Goal: Task Accomplishment & Management: Manage account settings

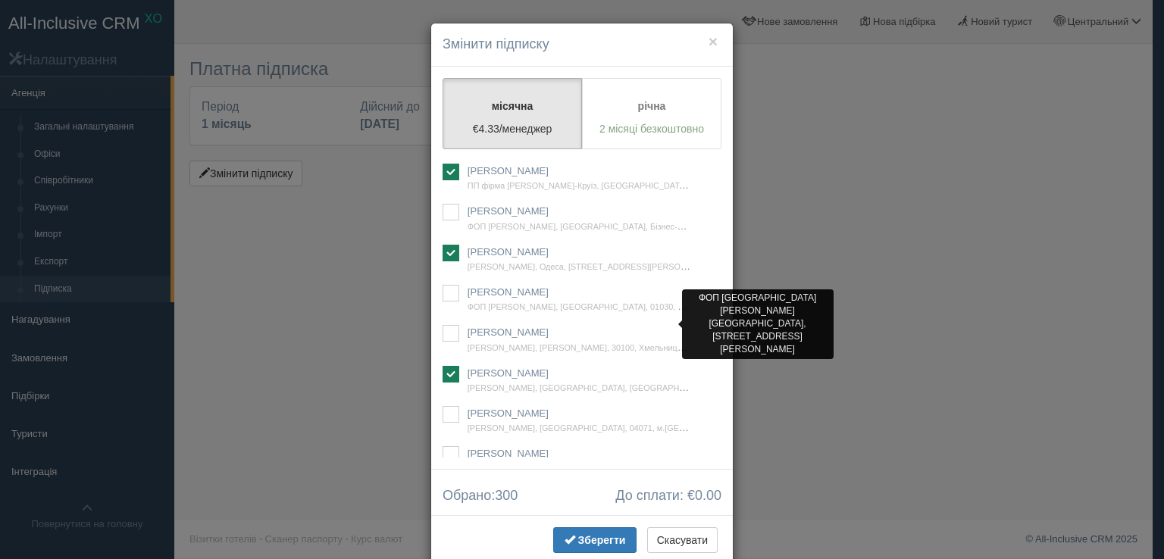
scroll to position [40927, 0]
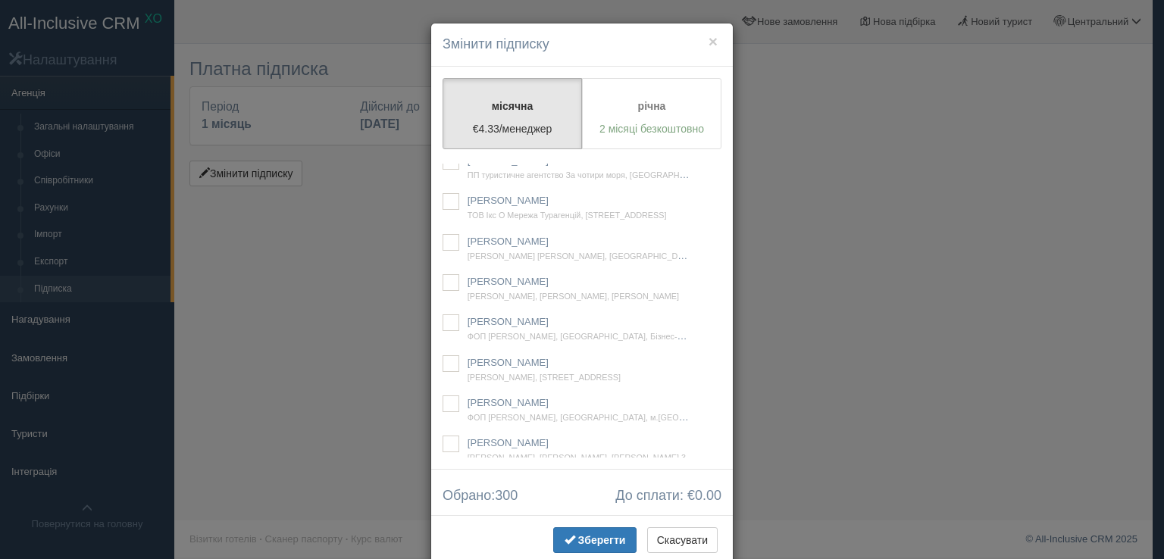
click at [443, 8] on ins at bounding box center [451, 0] width 17 height 17
checkbox input "false"
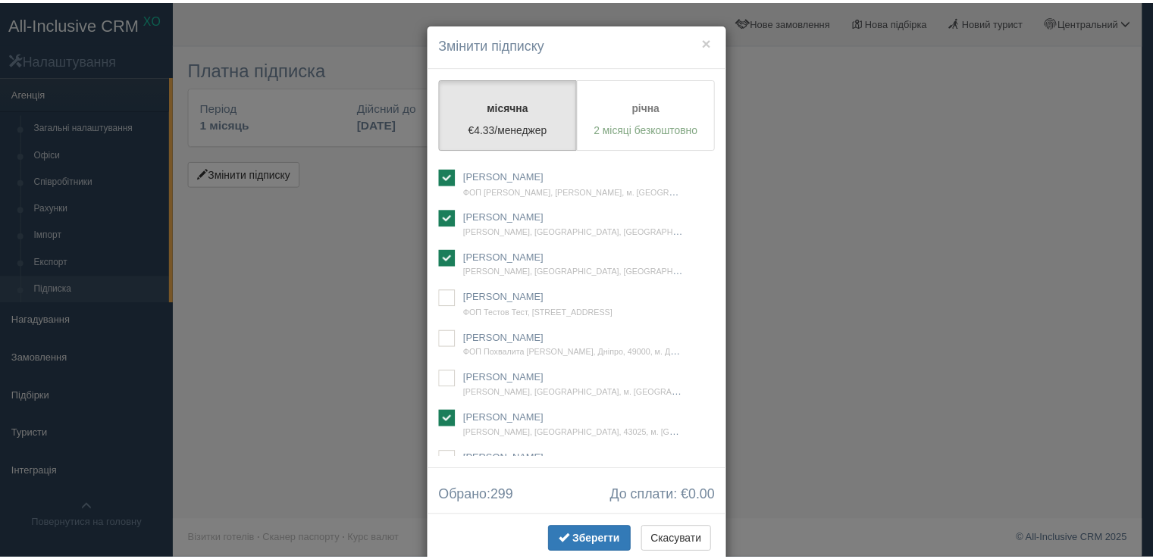
scroll to position [18320, 0]
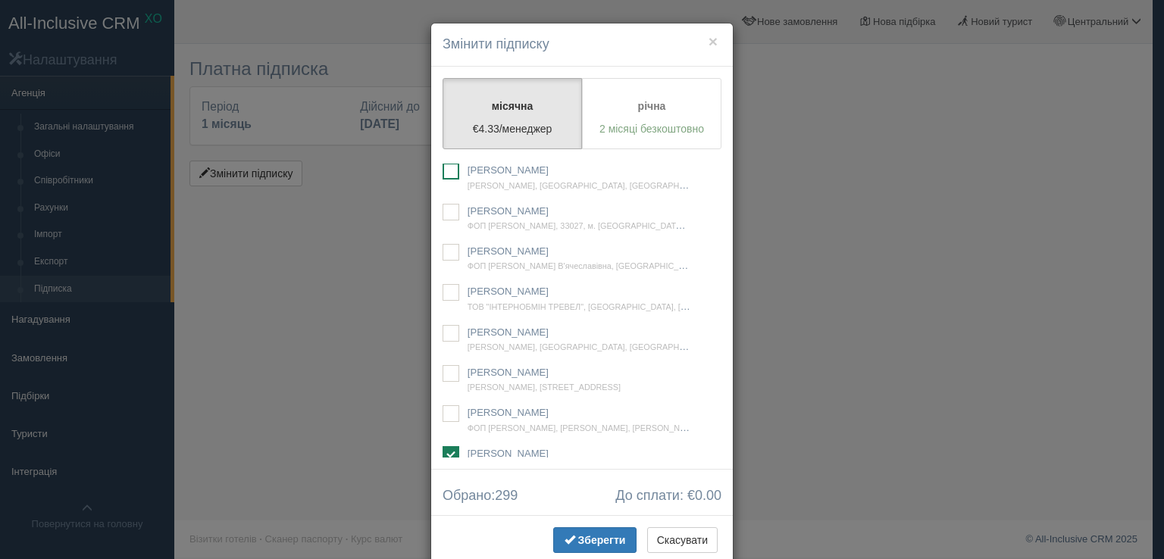
click at [446, 180] on ins at bounding box center [451, 171] width 17 height 17
checkbox input "true"
click at [587, 536] on span "Зберегти" at bounding box center [602, 540] width 48 height 12
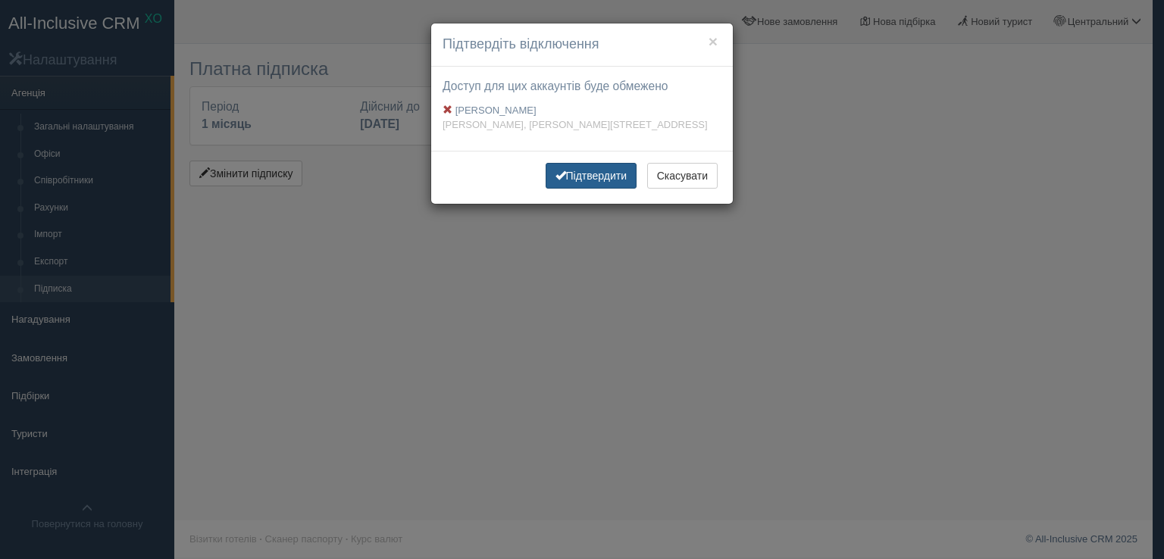
click at [581, 189] on button "Підтвердити" at bounding box center [592, 176] width 92 height 26
